Goal: Task Accomplishment & Management: Use online tool/utility

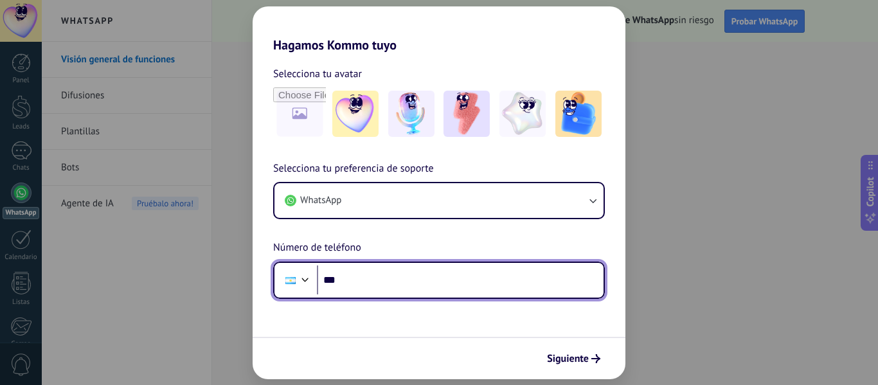
click at [378, 280] on input "***" at bounding box center [460, 280] width 287 height 30
type input "**********"
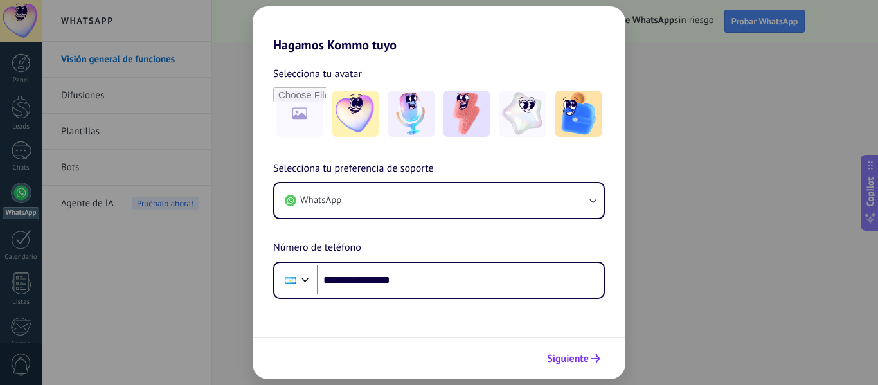
click at [575, 360] on span "Siguiente" at bounding box center [568, 358] width 42 height 9
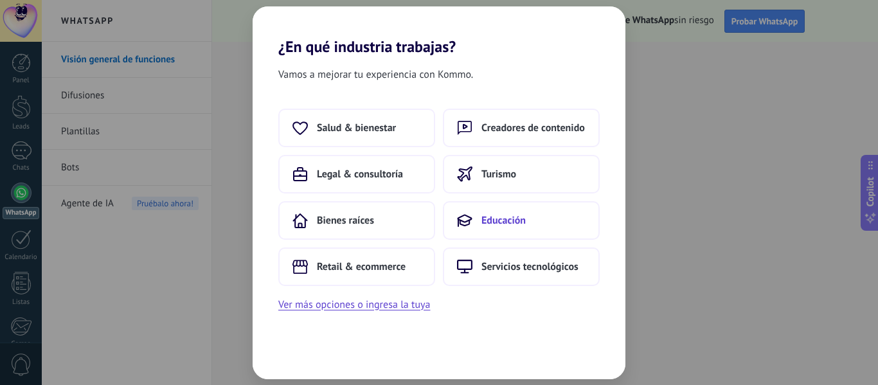
click at [502, 217] on span "Educación" at bounding box center [503, 220] width 44 height 13
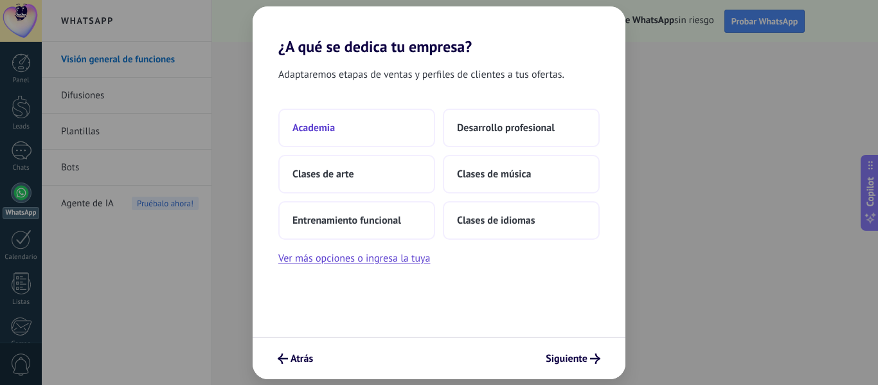
click at [372, 123] on button "Academia" at bounding box center [356, 128] width 157 height 39
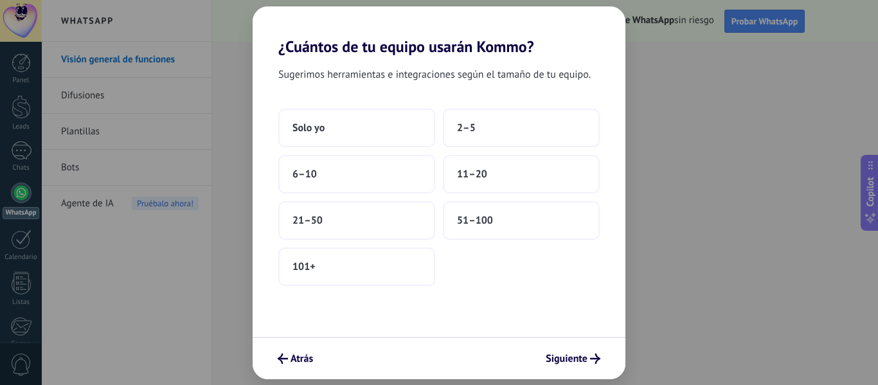
click at [372, 123] on button "Solo yo" at bounding box center [356, 128] width 157 height 39
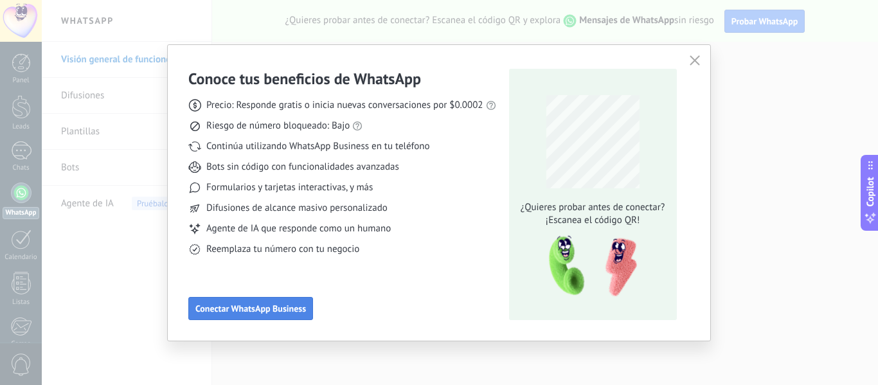
click at [216, 307] on span "Conectar WhatsApp Business" at bounding box center [250, 308] width 111 height 9
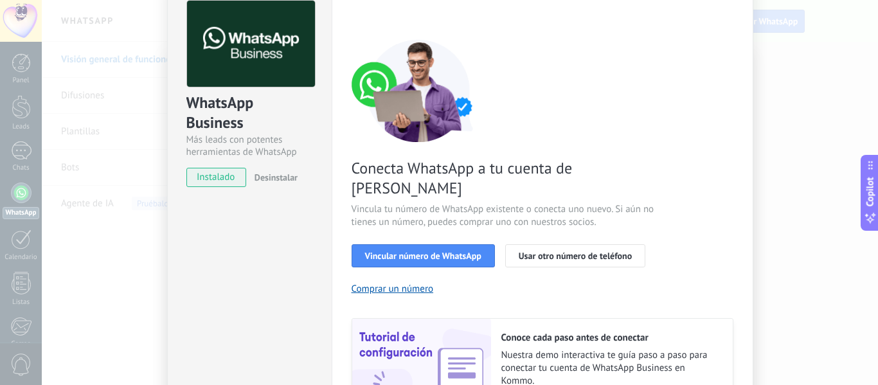
scroll to position [129, 0]
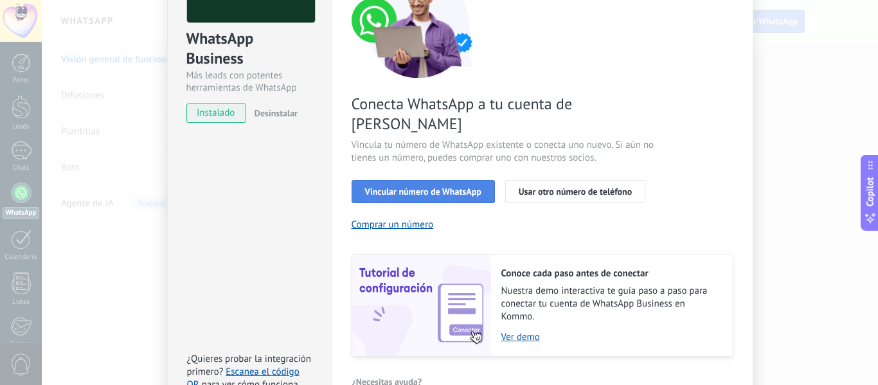
click at [400, 187] on span "Vincular número de WhatsApp" at bounding box center [423, 191] width 116 height 9
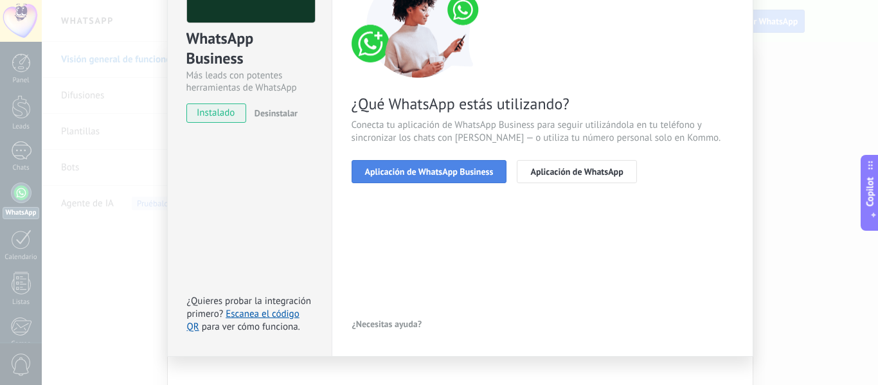
click at [428, 174] on span "Aplicación de WhatsApp Business" at bounding box center [429, 171] width 129 height 9
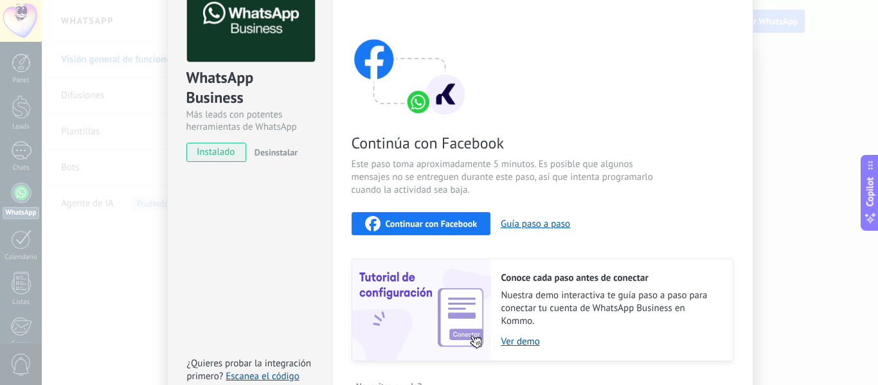
scroll to position [171, 0]
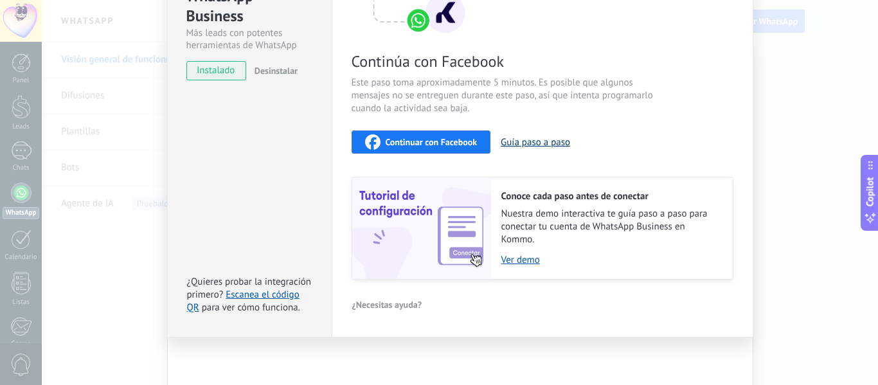
click at [539, 144] on button "Guía paso a paso" at bounding box center [535, 142] width 69 height 12
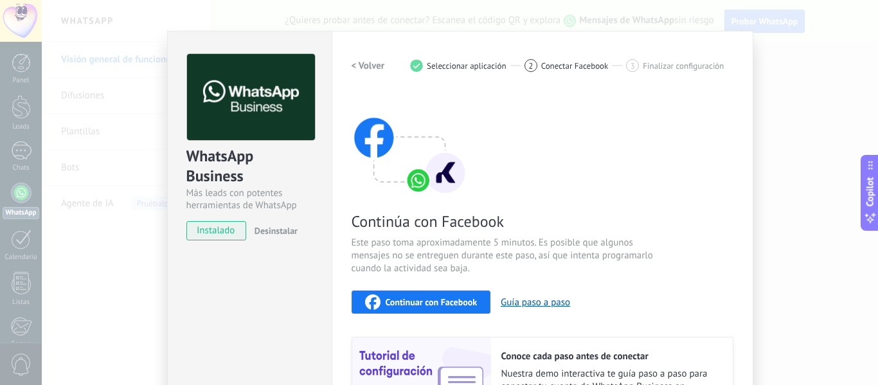
scroll to position [0, 0]
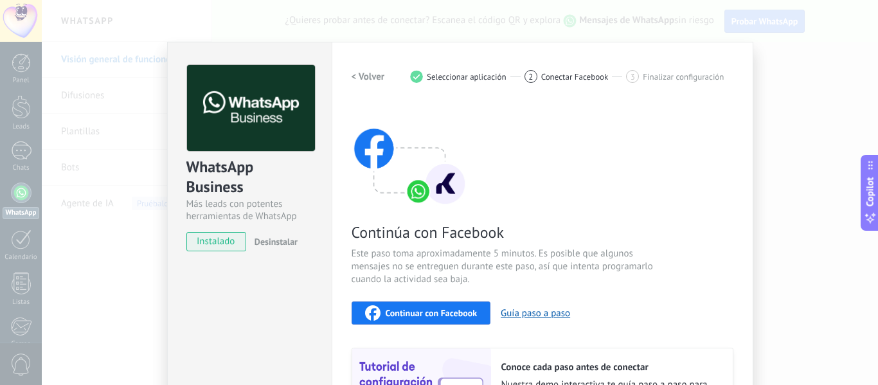
click at [790, 106] on div "WhatsApp Business Más leads con potentes herramientas de WhatsApp instalado Des…" at bounding box center [460, 192] width 836 height 385
